Goal: Task Accomplishment & Management: Manage account settings

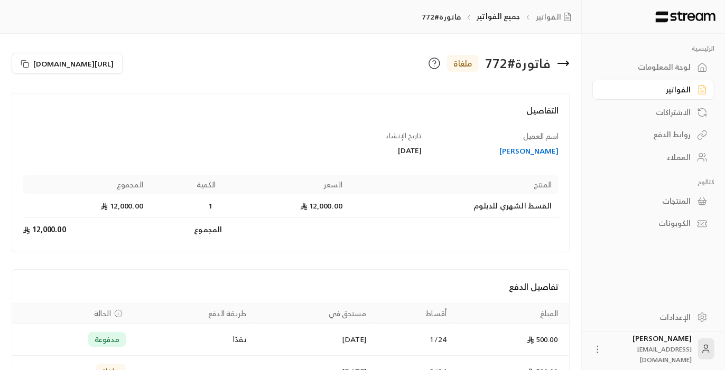
click at [674, 161] on div "العملاء" at bounding box center [647, 157] width 85 height 11
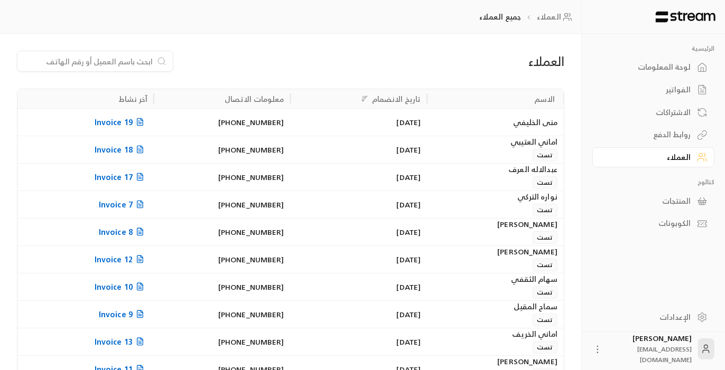
click at [92, 63] on input at bounding box center [88, 61] width 129 height 12
paste input "عبير المولد"
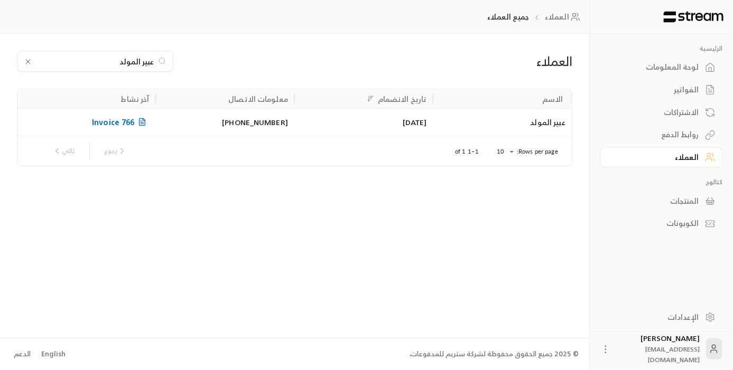
type input "عبير المولد"
click at [118, 123] on span "Invoice 766" at bounding box center [120, 122] width 57 height 13
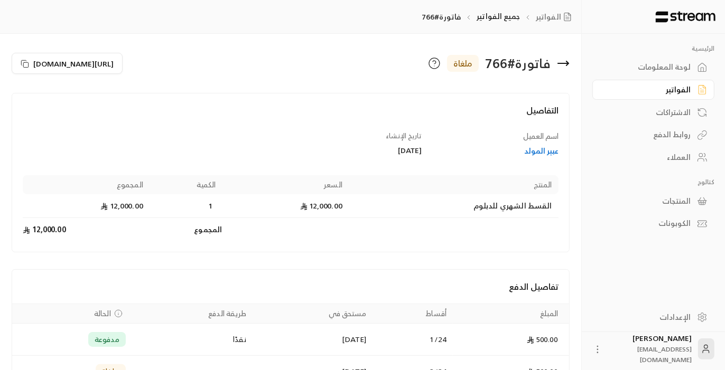
click at [679, 161] on div "العملاء" at bounding box center [647, 157] width 85 height 11
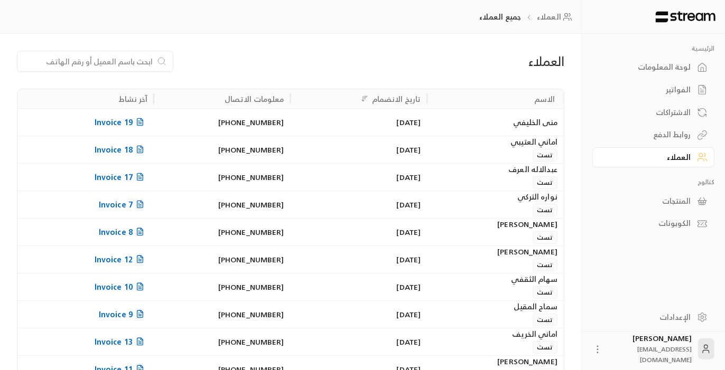
click at [126, 63] on input at bounding box center [88, 61] width 129 height 12
paste input "[PERSON_NAME]"
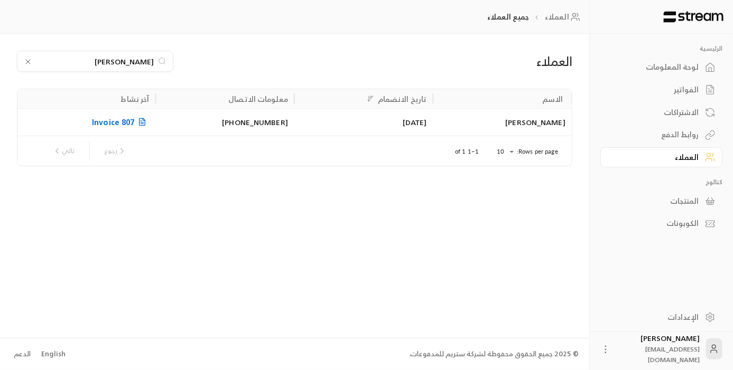
type input "[PERSON_NAME]"
click at [135, 126] on span "Invoice 807" at bounding box center [120, 122] width 57 height 13
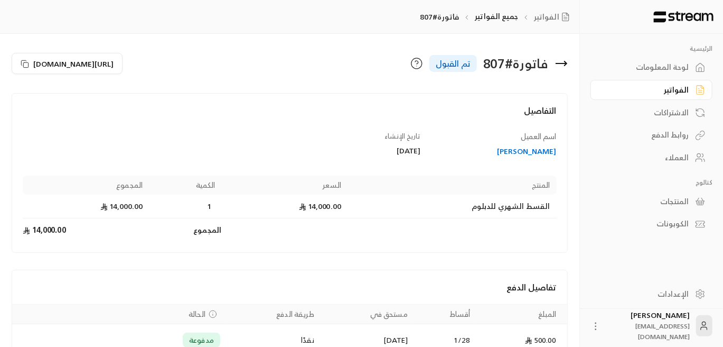
click at [680, 154] on div "العملاء" at bounding box center [646, 157] width 85 height 11
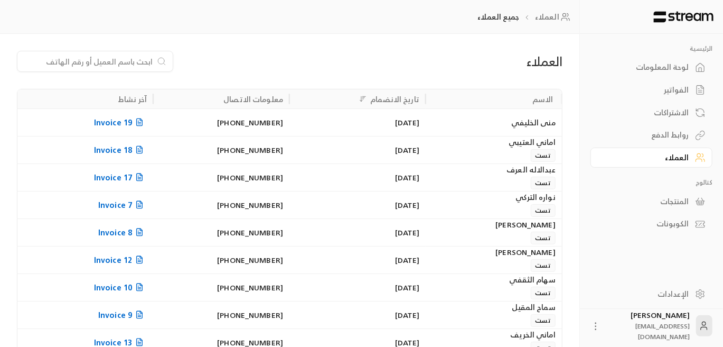
click at [102, 62] on input at bounding box center [88, 61] width 129 height 12
paste input "ياسر مفوز [PERSON_NAME]"
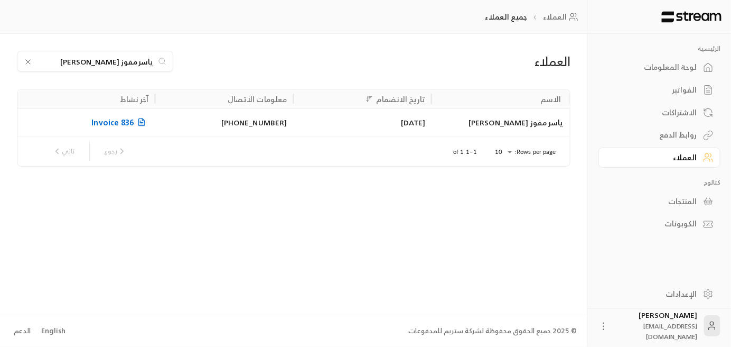
type input "ياسر مفوز [PERSON_NAME]"
click at [128, 121] on span "Invoice 836" at bounding box center [119, 122] width 57 height 13
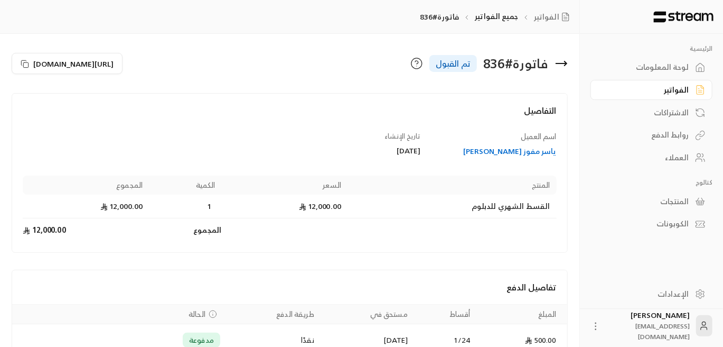
click at [680, 158] on div "العملاء" at bounding box center [646, 157] width 85 height 11
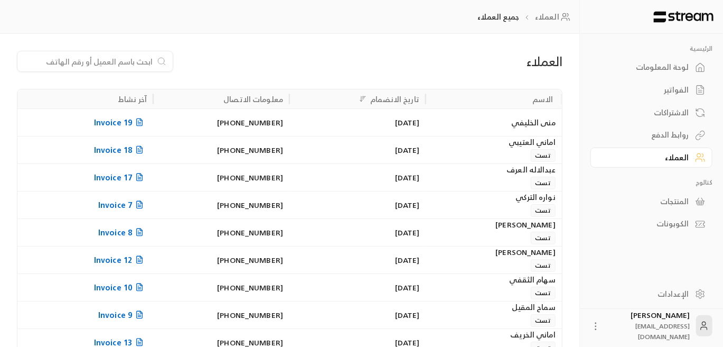
click at [119, 61] on input at bounding box center [88, 61] width 129 height 12
paste input "اسماء بنت جماح [PERSON_NAME]"
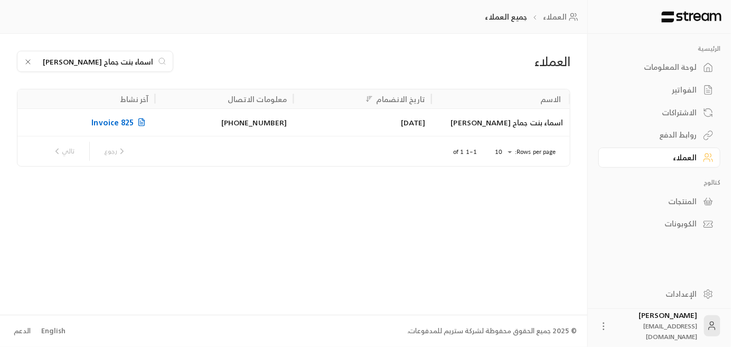
type input "اسماء بنت جماح [PERSON_NAME]"
click at [135, 119] on span "Invoice 825" at bounding box center [119, 122] width 57 height 13
